Goal: Information Seeking & Learning: Learn about a topic

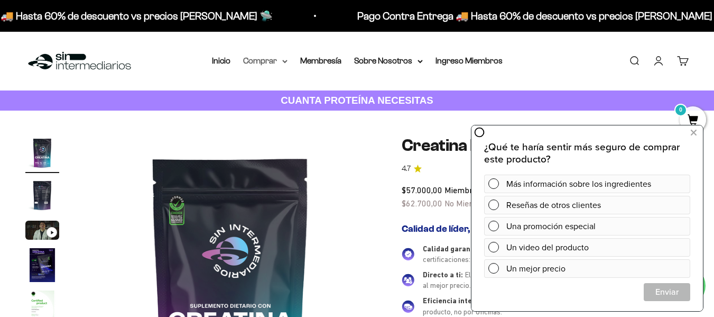
click at [264, 58] on summary "Comprar" at bounding box center [265, 61] width 44 height 14
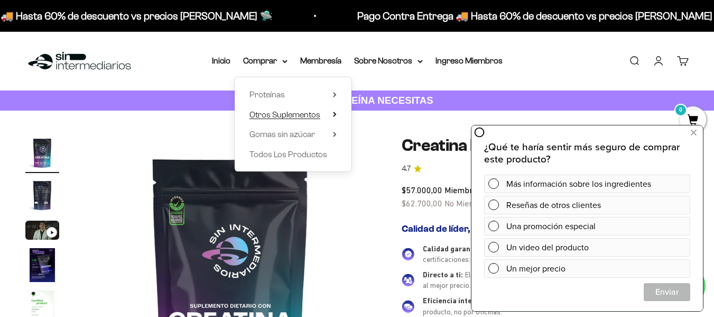
click at [281, 117] on span "Otros Suplementos" at bounding box center [285, 114] width 71 height 9
click at [283, 140] on span "Gomas sin azúcar" at bounding box center [283, 134] width 66 height 14
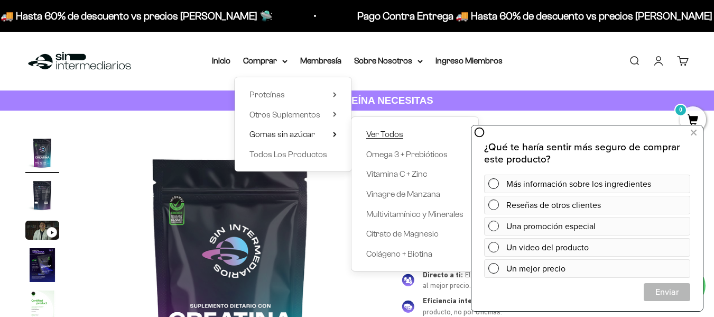
click at [383, 132] on span "Ver Todos" at bounding box center [384, 134] width 37 height 9
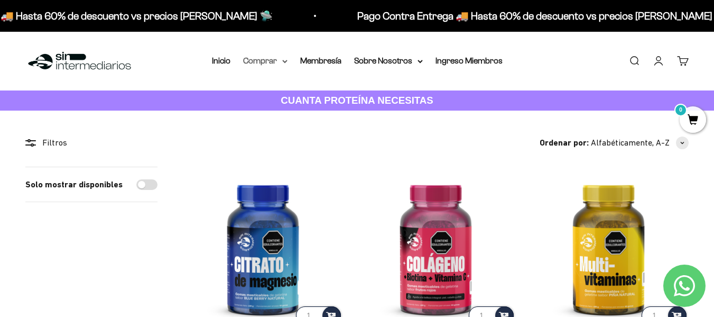
click at [266, 61] on summary "Comprar" at bounding box center [265, 61] width 44 height 14
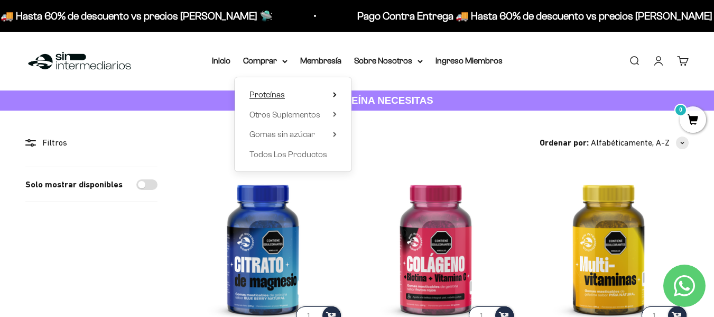
click at [275, 95] on span "Proteínas" at bounding box center [267, 94] width 35 height 9
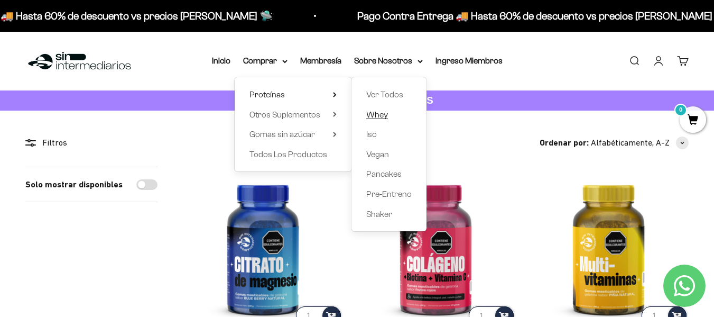
click at [375, 114] on span "Whey" at bounding box center [377, 114] width 22 height 9
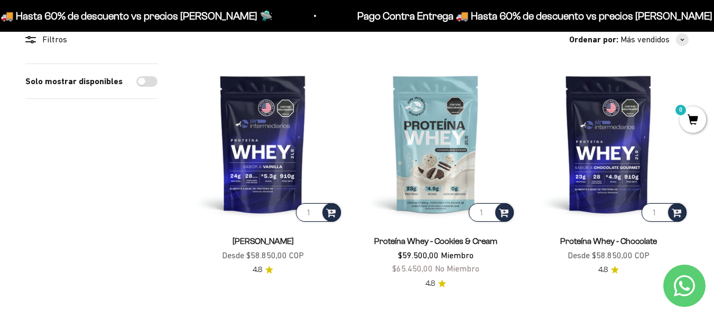
scroll to position [53, 0]
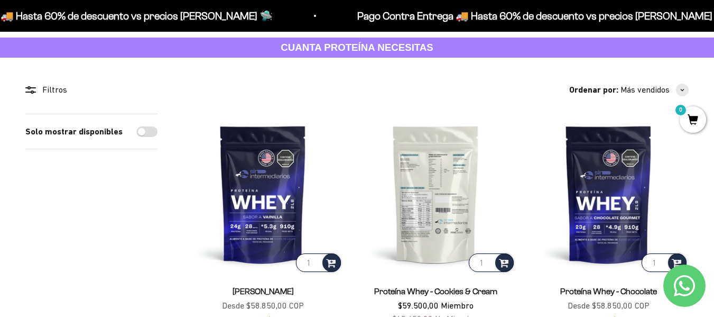
click at [431, 202] on img at bounding box center [436, 194] width 160 height 160
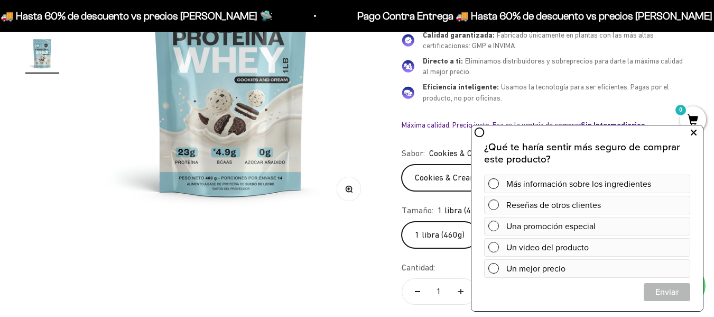
click at [696, 131] on icon at bounding box center [694, 133] width 6 height 14
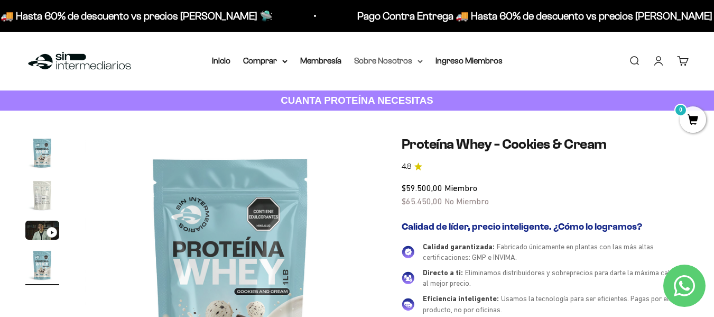
click at [384, 61] on summary "Sobre Nosotros" at bounding box center [388, 61] width 69 height 14
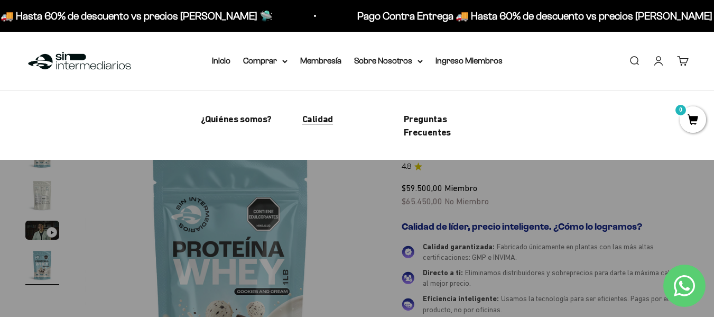
click at [324, 121] on span "Calidad" at bounding box center [317, 118] width 31 height 11
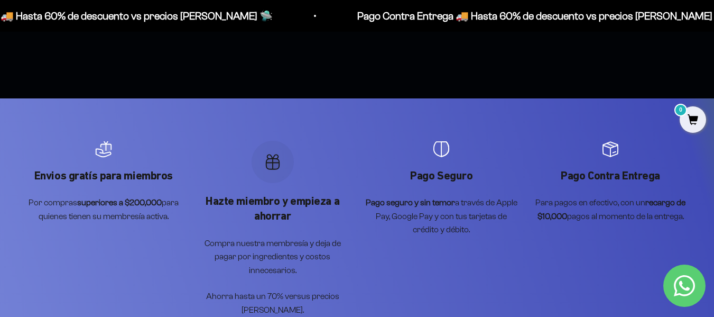
scroll to position [1057, 0]
